Goal: Transaction & Acquisition: Obtain resource

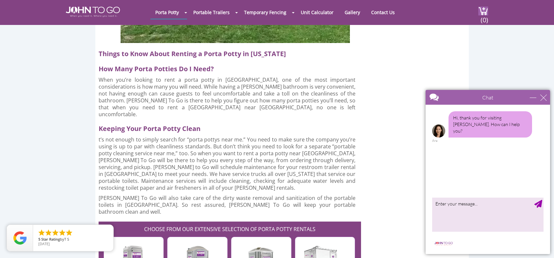
scroll to position [1645, 0]
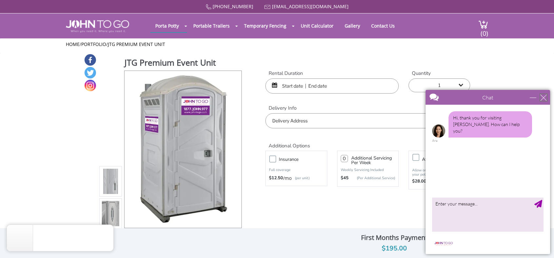
click at [545, 97] on div "close" at bounding box center [543, 97] width 7 height 7
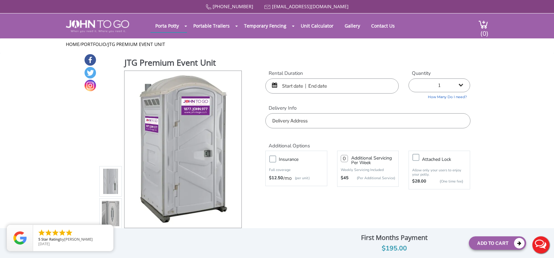
click at [274, 86] on div at bounding box center [331, 85] width 133 height 15
